Goal: Task Accomplishment & Management: Use online tool/utility

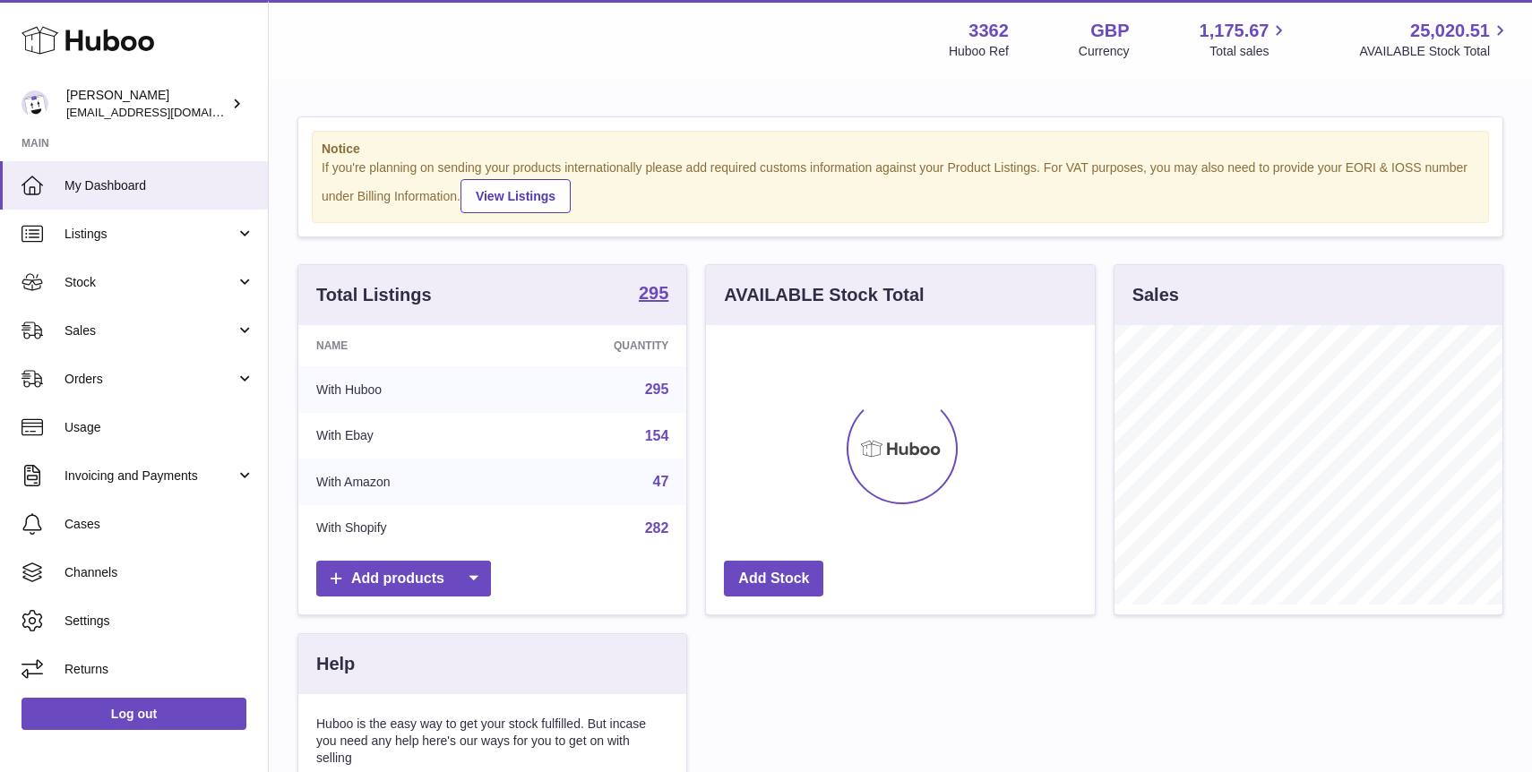
scroll to position [279, 388]
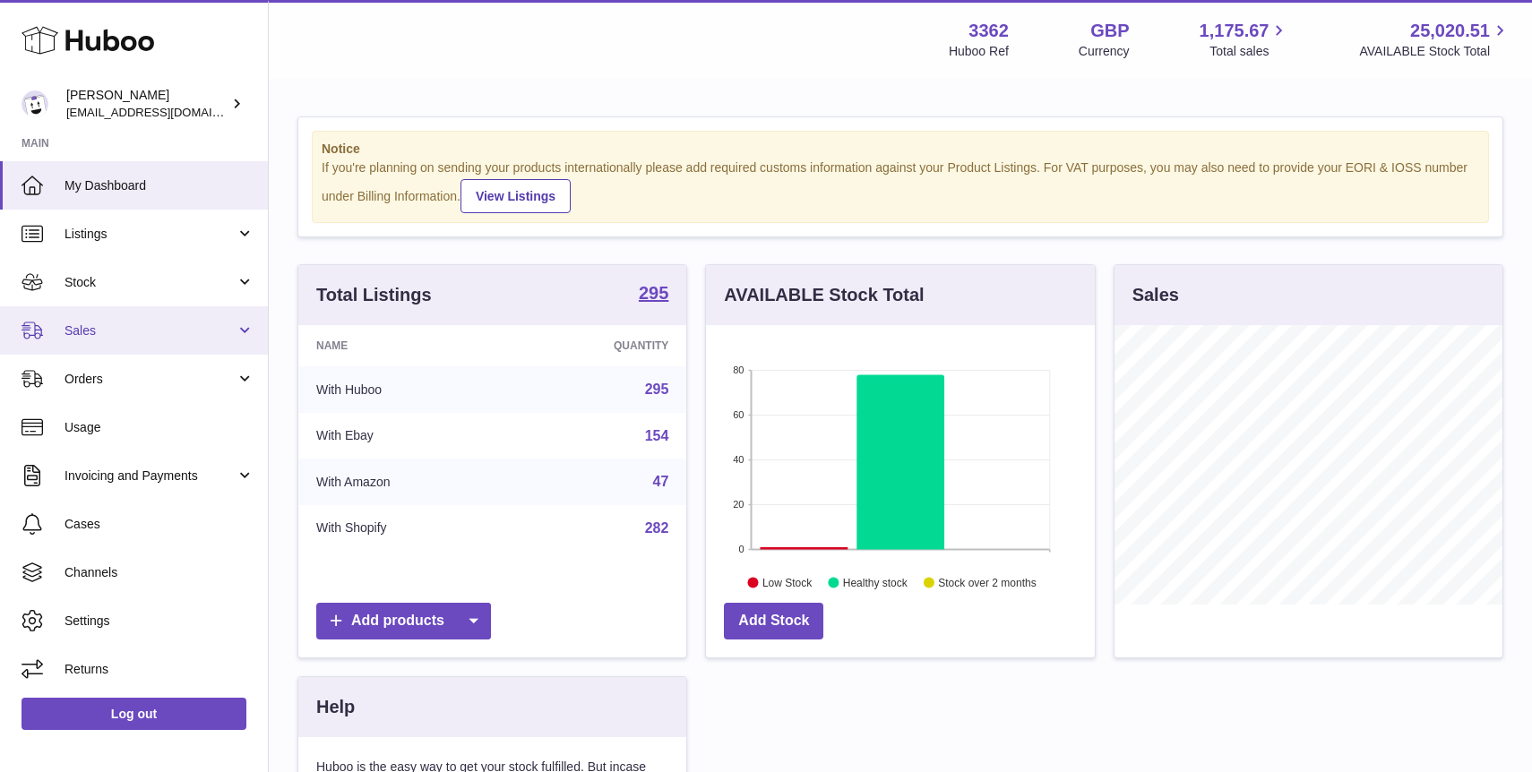
click at [114, 349] on link "Sales" at bounding box center [134, 330] width 268 height 48
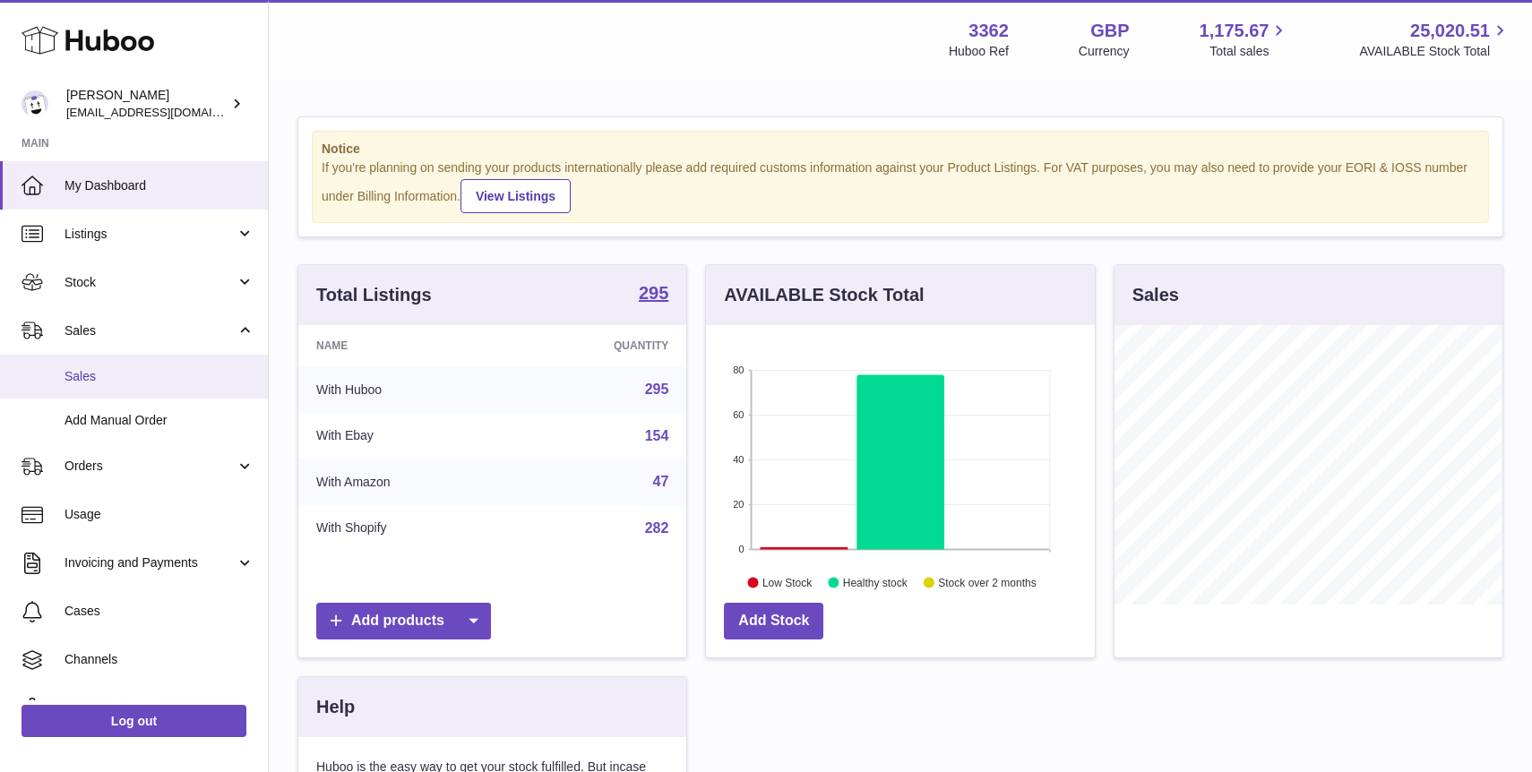
click at [136, 378] on span "Sales" at bounding box center [159, 376] width 190 height 17
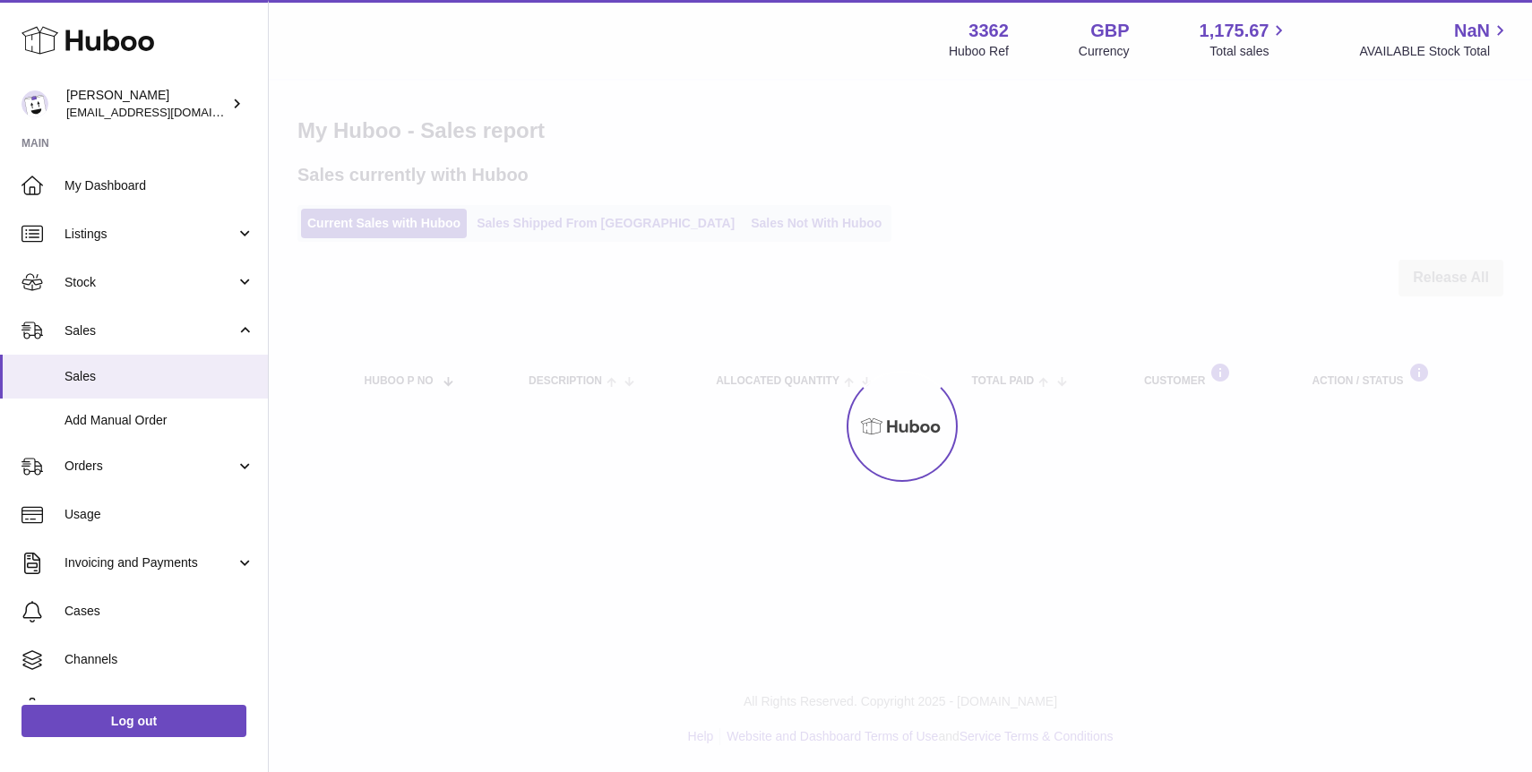
click at [734, 238] on div at bounding box center [900, 426] width 1263 height 691
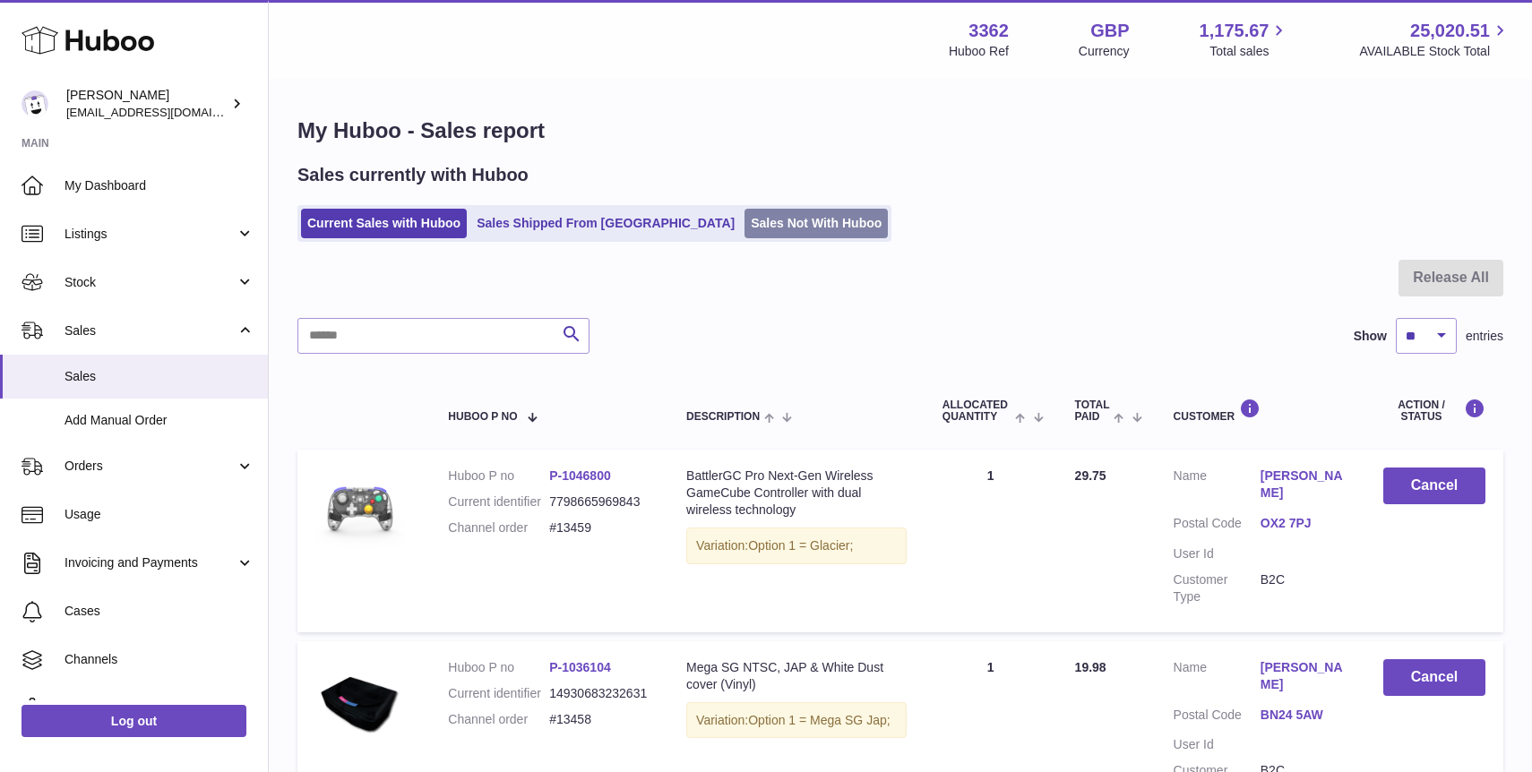
click at [744, 236] on link "Sales Not With Huboo" at bounding box center [815, 224] width 143 height 30
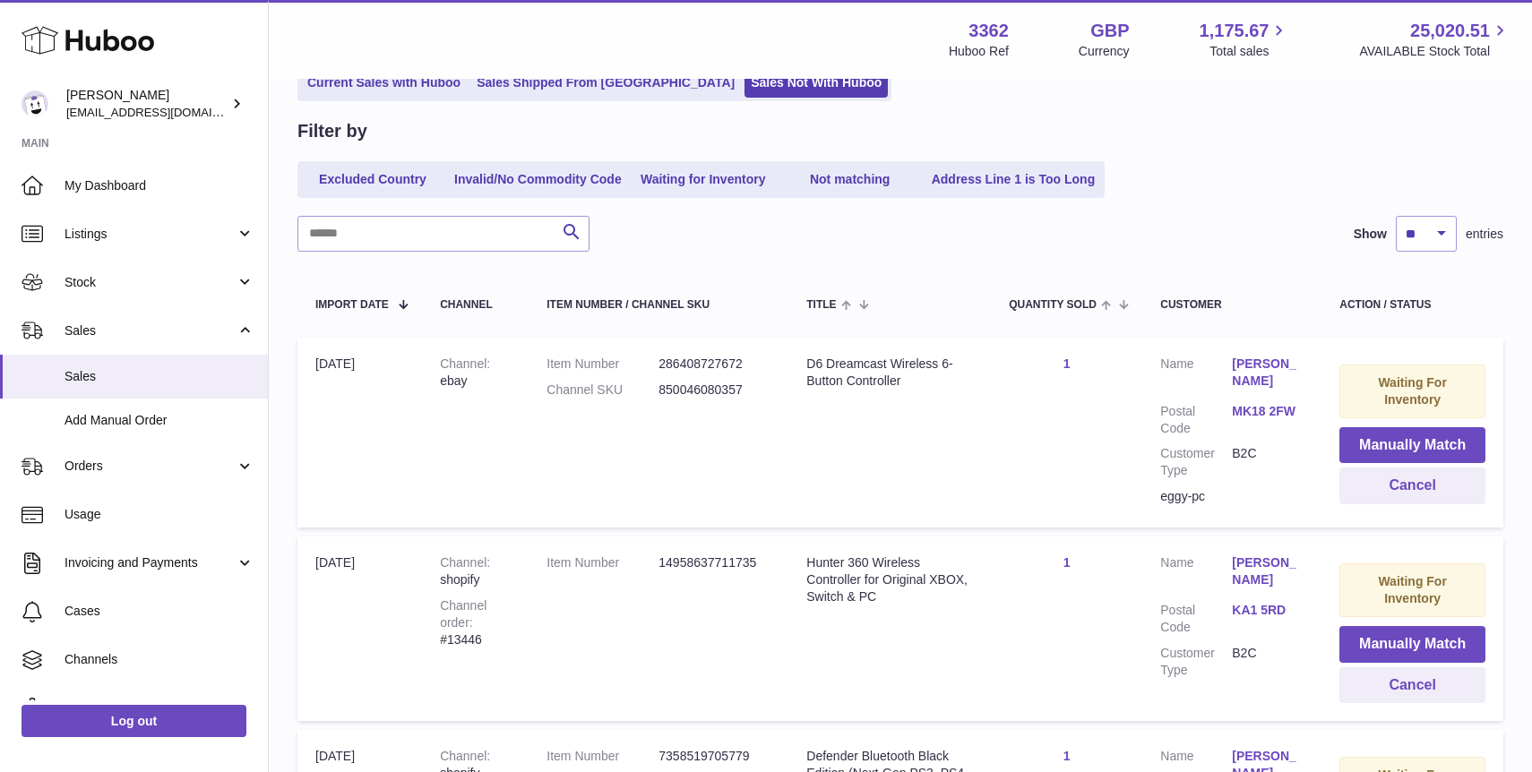
scroll to position [148, 0]
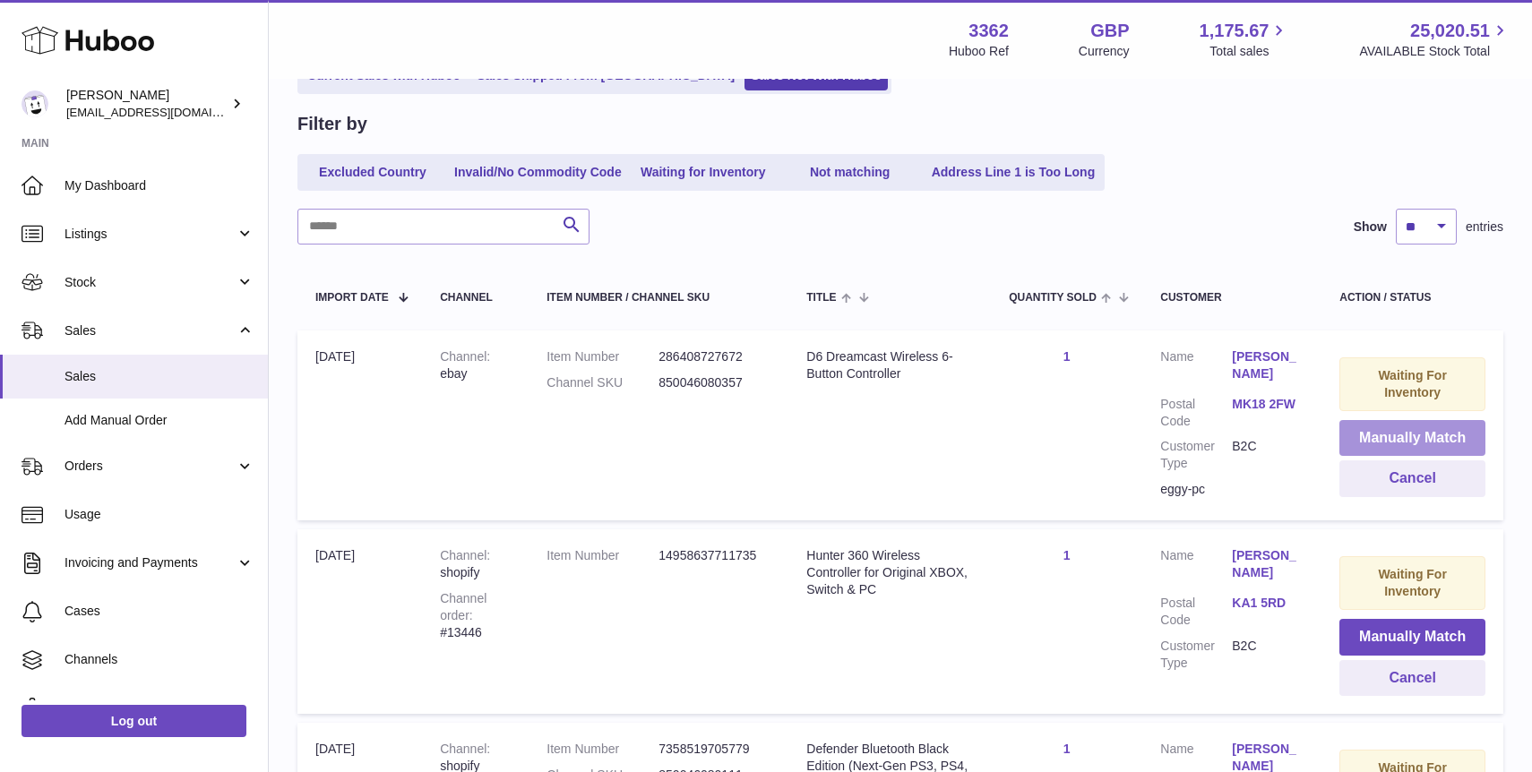
click at [1399, 445] on button "Manually Match" at bounding box center [1412, 438] width 146 height 37
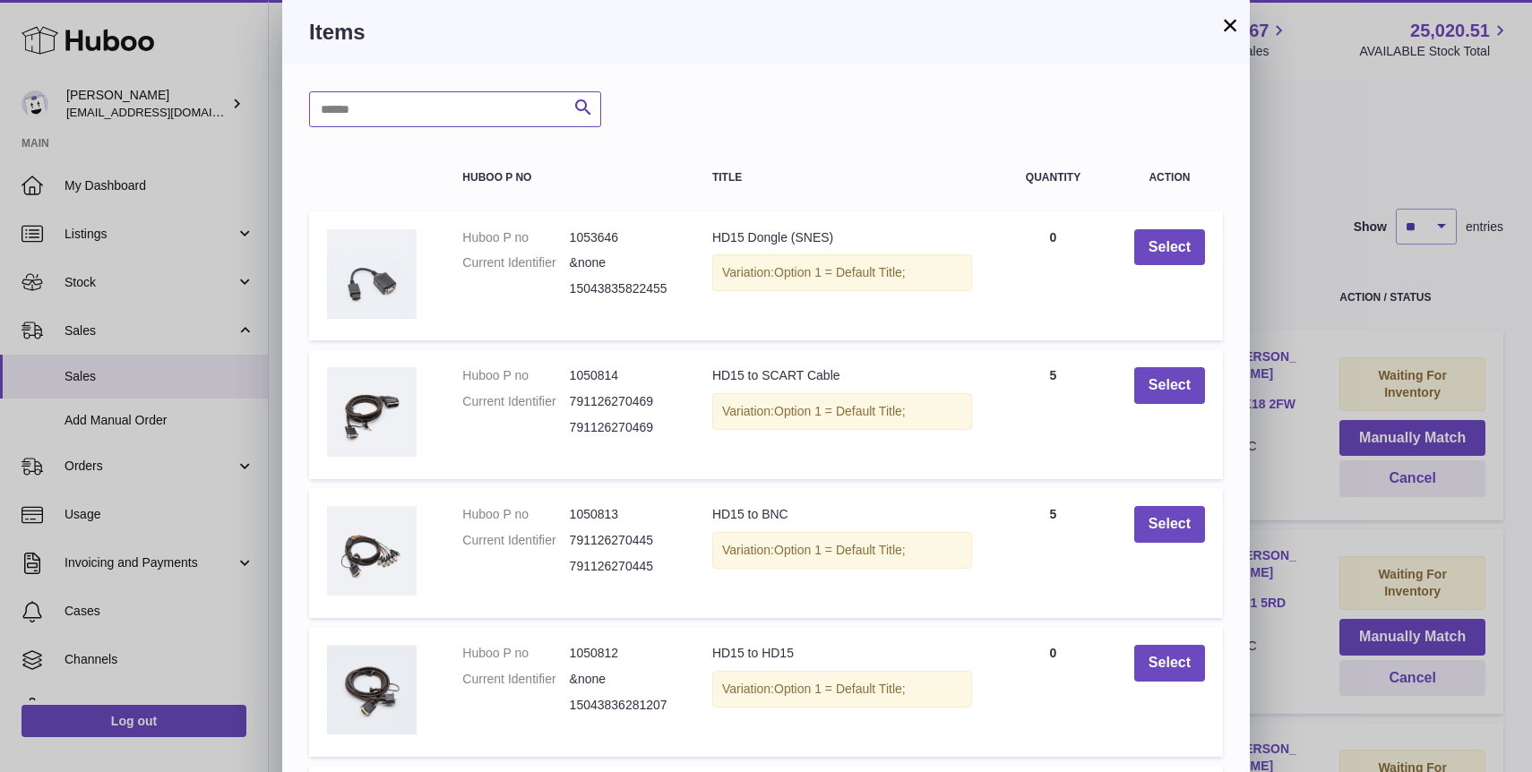
click at [425, 111] on input "text" at bounding box center [455, 109] width 292 height 36
type input "**"
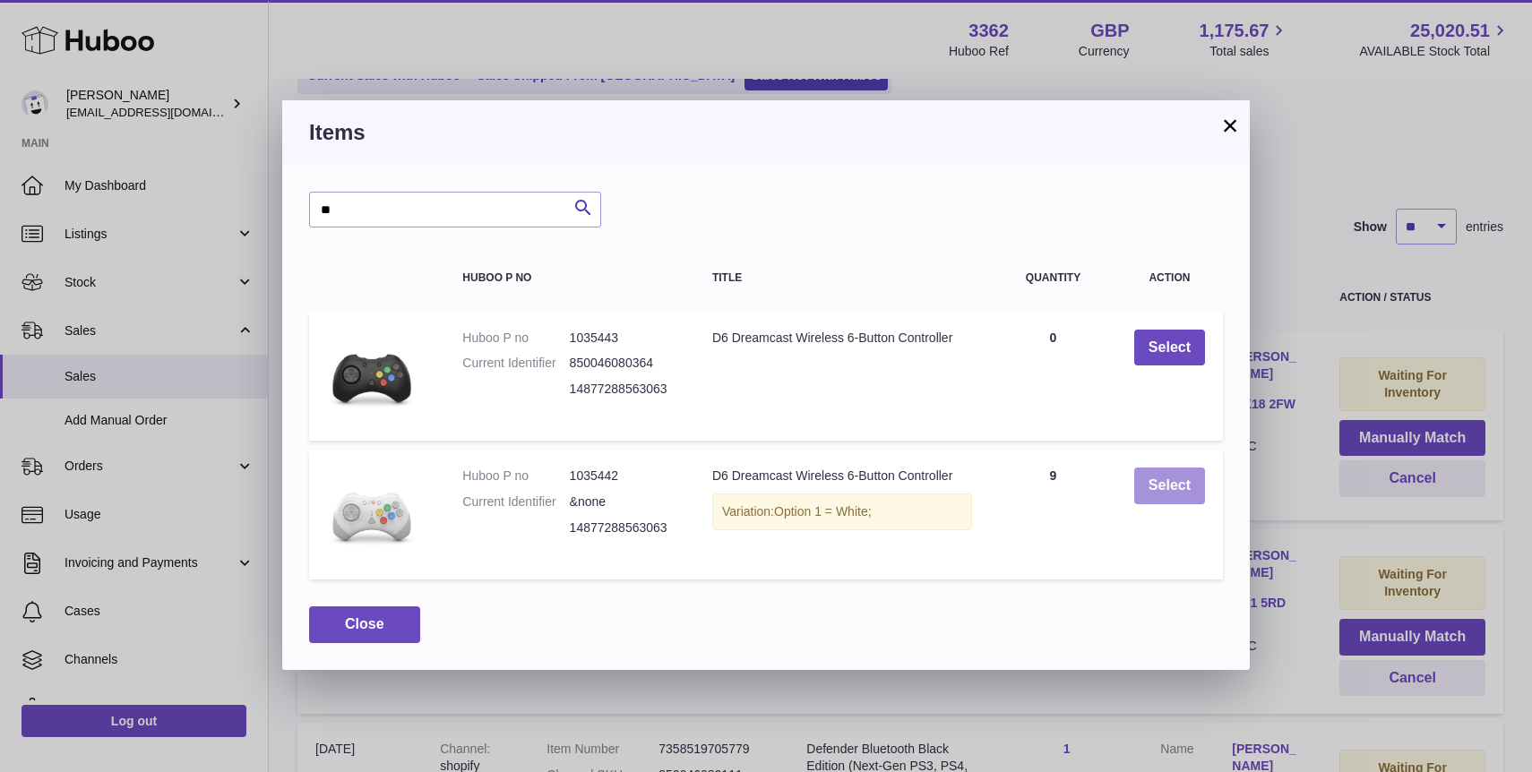
click at [1144, 482] on button "Select" at bounding box center [1169, 486] width 71 height 37
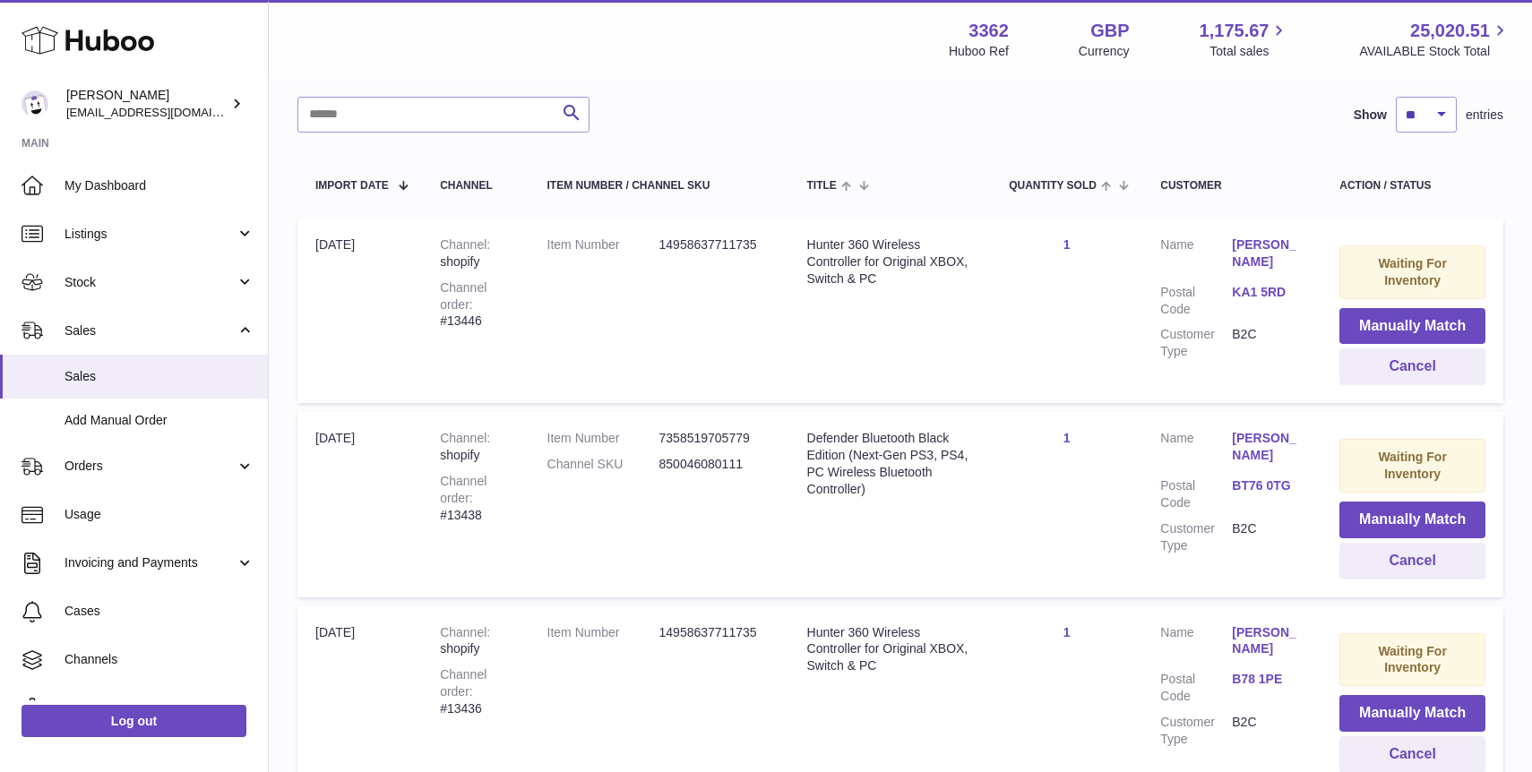
scroll to position [0, 0]
